Goal: Task Accomplishment & Management: Manage account settings

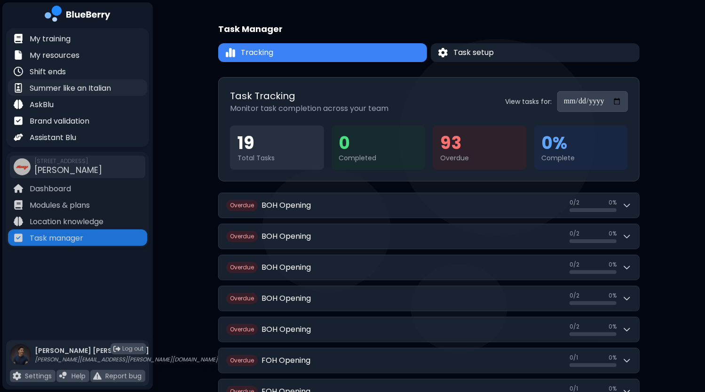
click at [75, 87] on p "Summer like an Italian" at bounding box center [70, 88] width 81 height 11
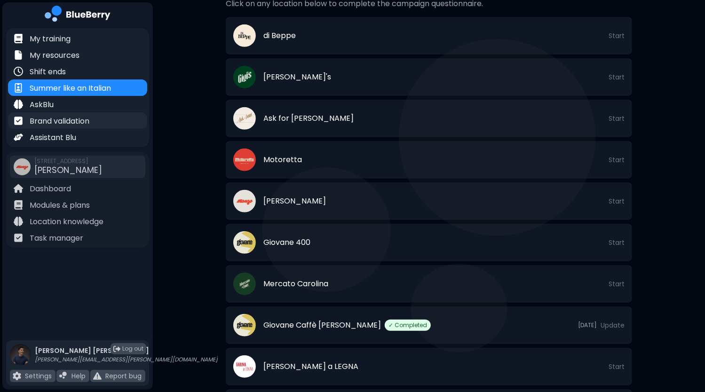
scroll to position [215, 0]
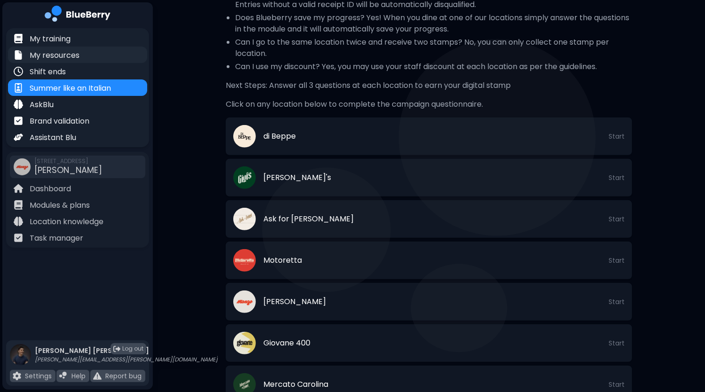
click at [56, 58] on p "My resources" at bounding box center [55, 55] width 50 height 11
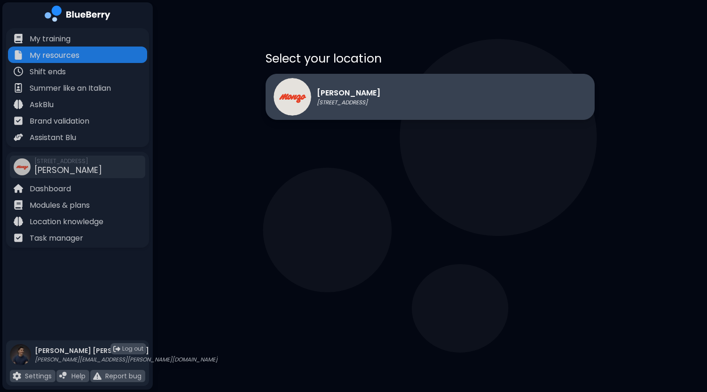
click at [417, 116] on div "[PERSON_NAME] [STREET_ADDRESS]" at bounding box center [430, 97] width 329 height 46
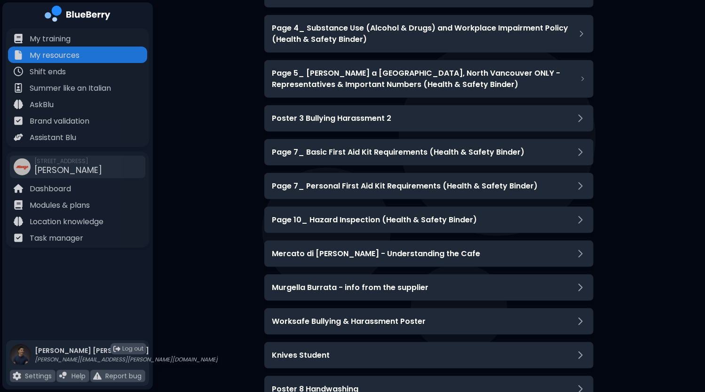
scroll to position [2794, 0]
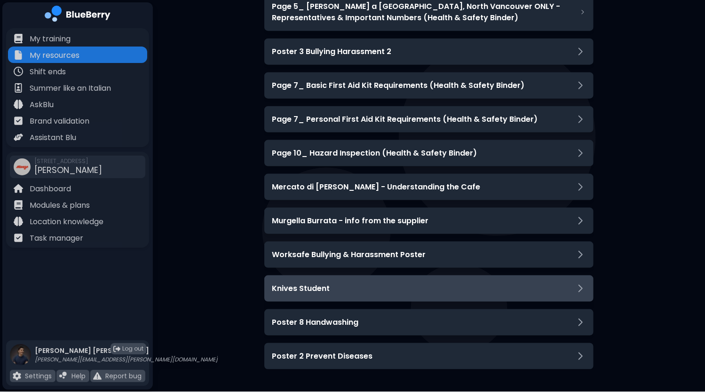
click at [325, 288] on h3 "Knives Student" at bounding box center [301, 288] width 58 height 11
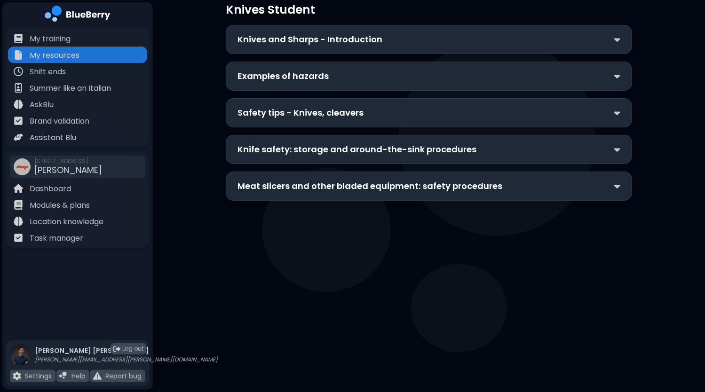
scroll to position [73, 0]
click at [369, 34] on p "Knives and Sharps - Introduction" at bounding box center [309, 39] width 145 height 13
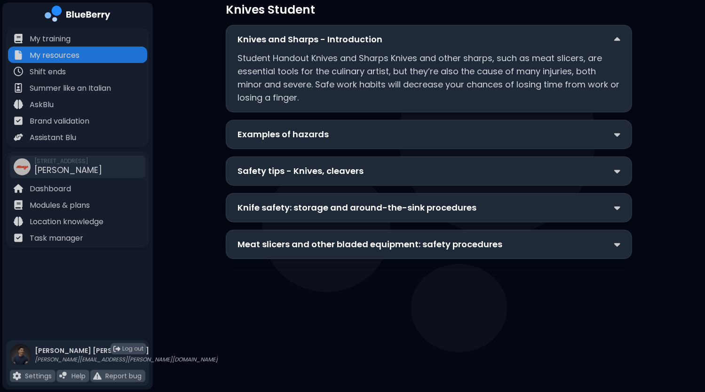
click at [351, 137] on div "Examples of hazards" at bounding box center [428, 134] width 383 height 13
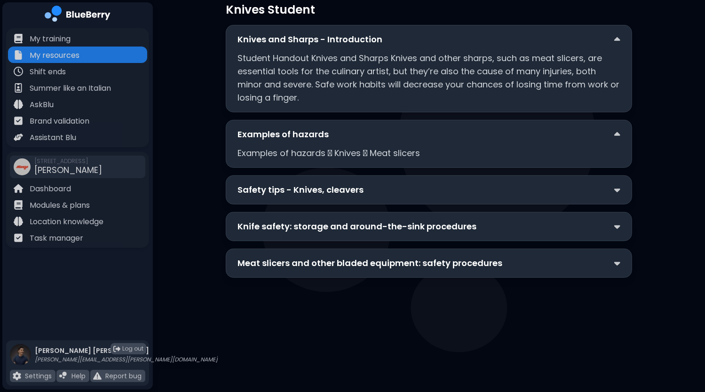
click at [366, 181] on div "Safety tips - Knives, cleavers" at bounding box center [429, 189] width 406 height 29
click at [362, 193] on div "Safety tips - Knives, cleavers" at bounding box center [428, 189] width 383 height 13
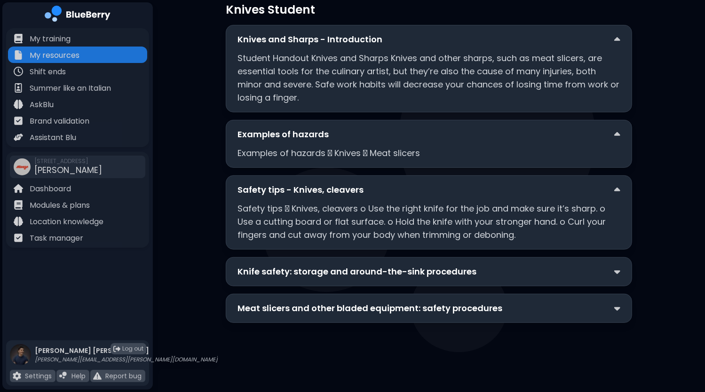
click at [352, 275] on p "Knife safety: storage and around-the-sink procedures" at bounding box center [356, 271] width 239 height 13
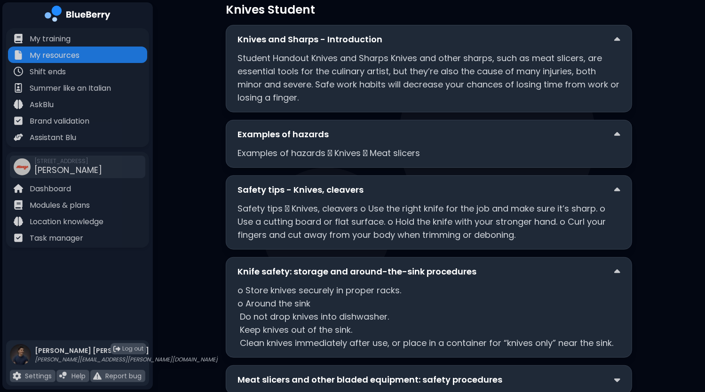
scroll to position [108, 0]
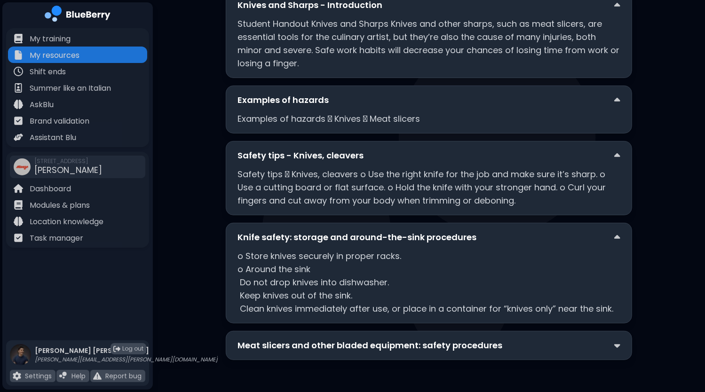
click at [319, 346] on p "Meat slicers and other bladed equipment: safety procedures" at bounding box center [369, 345] width 265 height 13
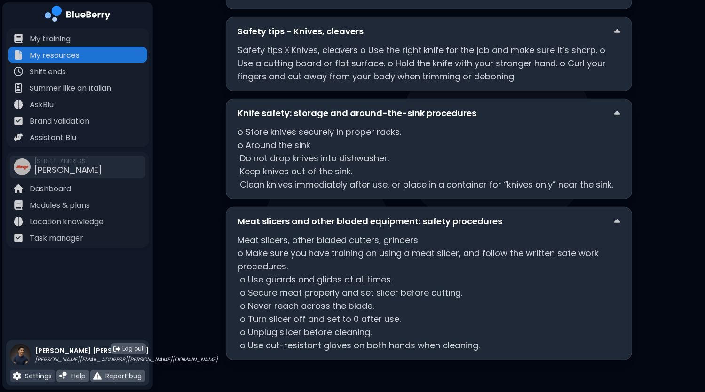
click at [35, 376] on p "Settings" at bounding box center [38, 376] width 27 height 8
select select "****"
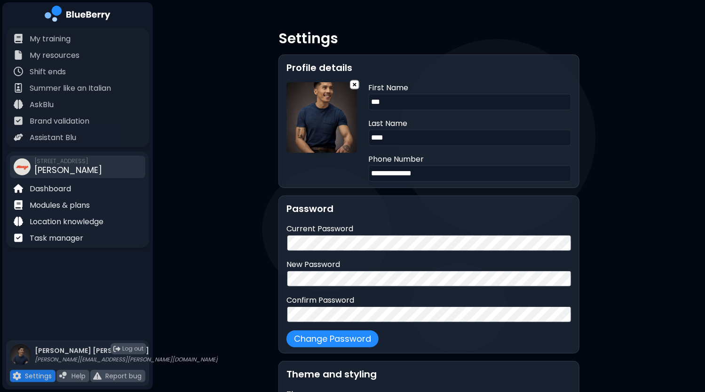
click at [53, 166] on span "[PERSON_NAME]" at bounding box center [68, 170] width 68 height 12
click at [48, 187] on p "Dashboard" at bounding box center [50, 188] width 41 height 11
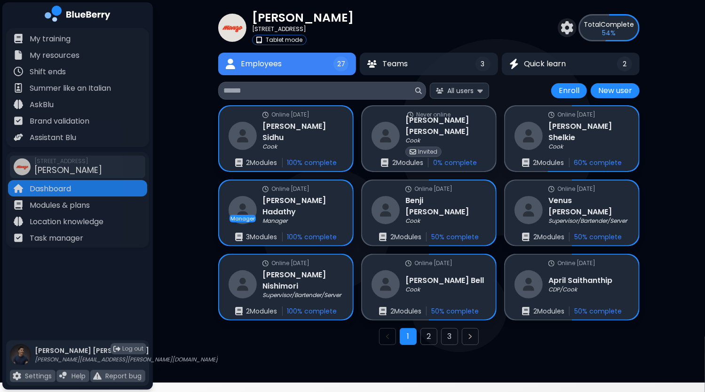
scroll to position [28, 0]
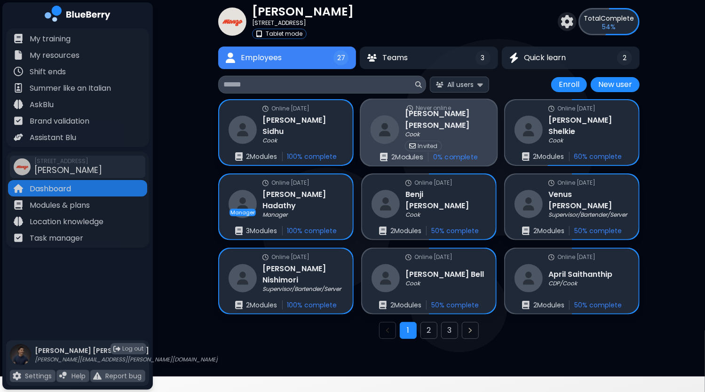
click at [426, 142] on p "Invited" at bounding box center [428, 146] width 20 height 8
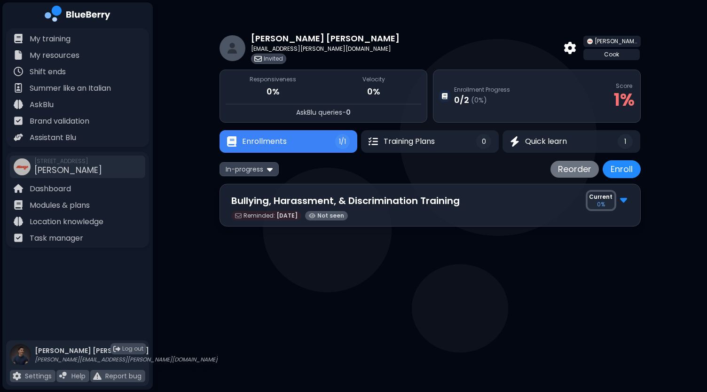
click at [260, 59] on img at bounding box center [258, 59] width 8 height 8
click at [576, 49] on img at bounding box center [570, 48] width 12 height 12
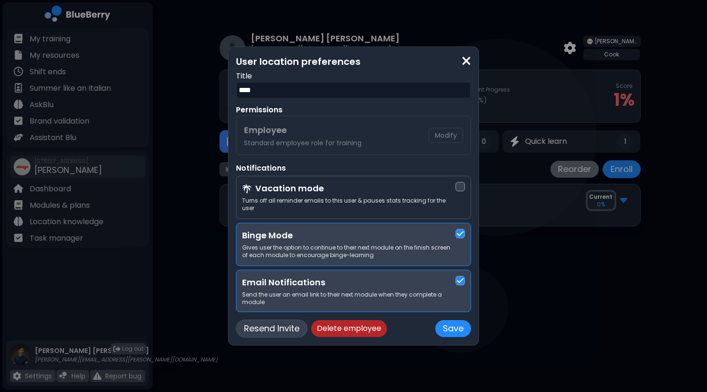
click at [275, 325] on button "Resend Invite" at bounding box center [271, 329] width 71 height 18
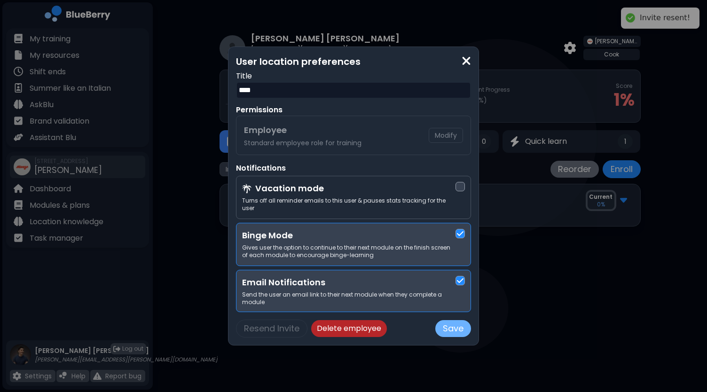
click at [455, 325] on button "Save" at bounding box center [453, 328] width 36 height 17
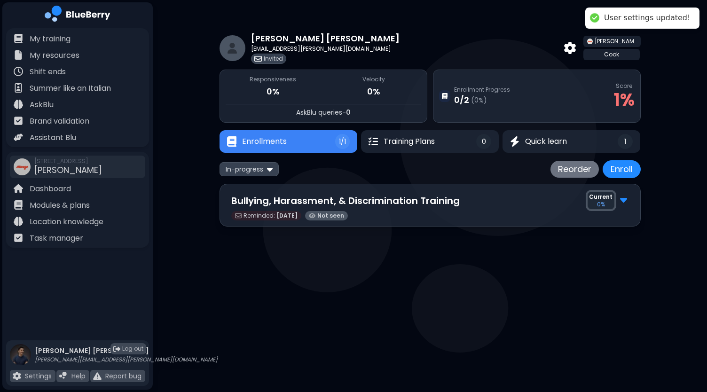
click at [355, 277] on main "[PERSON_NAME] [PERSON_NAME][EMAIL_ADDRESS][PERSON_NAME][DOMAIN_NAME] Invited [P…" at bounding box center [353, 196] width 707 height 392
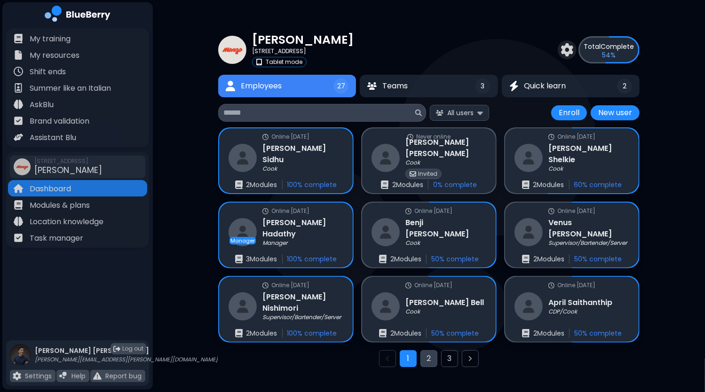
click at [429, 356] on button "2" at bounding box center [428, 358] width 17 height 17
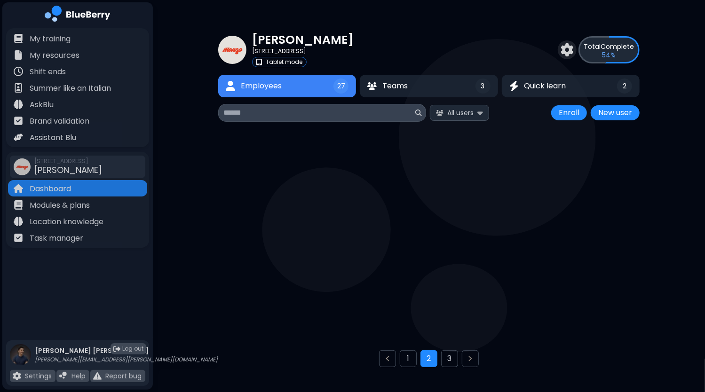
scroll to position [24, 0]
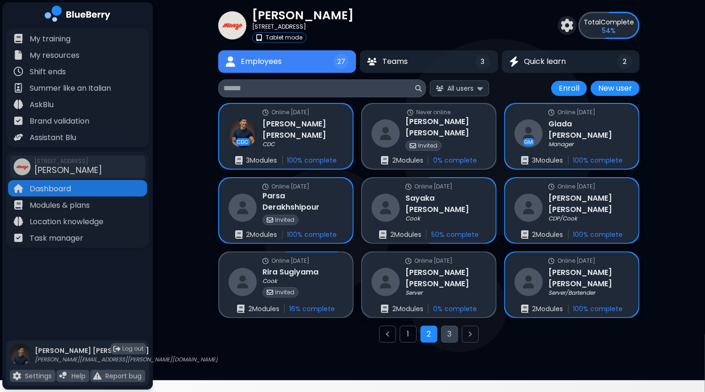
click at [449, 337] on button "3" at bounding box center [449, 334] width 17 height 17
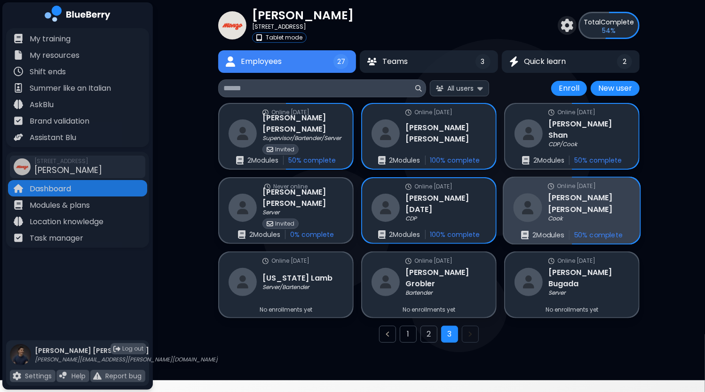
click at [559, 205] on h3 "[PERSON_NAME]" at bounding box center [589, 203] width 82 height 23
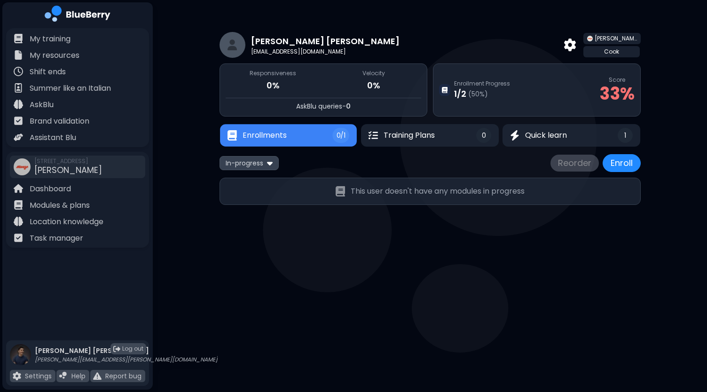
click at [323, 138] on button "Enrollments 0/1" at bounding box center [288, 135] width 137 height 23
click at [561, 139] on span "Quick learn" at bounding box center [545, 135] width 43 height 11
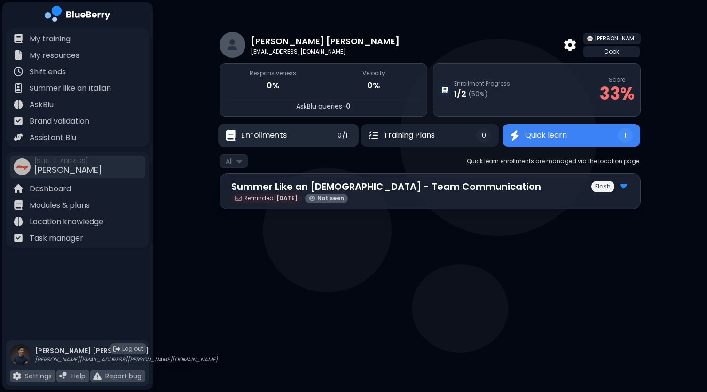
click at [306, 134] on button "Enrollments 0/1" at bounding box center [288, 135] width 141 height 23
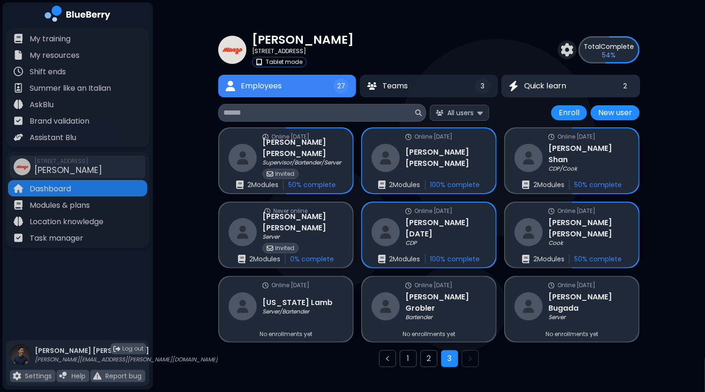
click at [539, 91] on span "Quick learn" at bounding box center [545, 85] width 42 height 11
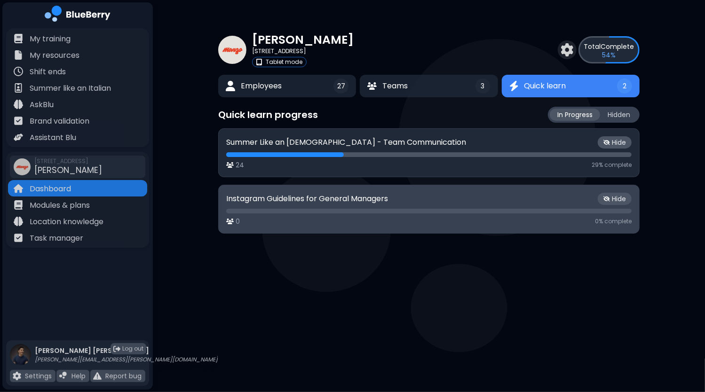
click at [370, 204] on p "Instagram Guidelines for General Managers" at bounding box center [307, 198] width 162 height 11
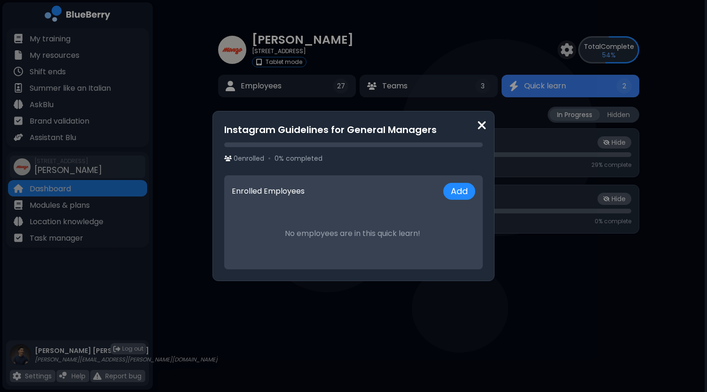
click at [486, 123] on img at bounding box center [481, 125] width 9 height 13
